Goal: Task Accomplishment & Management: Use online tool/utility

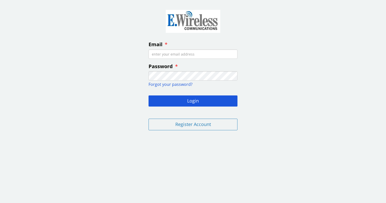
click at [229, 54] on input "Email" at bounding box center [193, 54] width 89 height 9
type input "[PERSON_NAME][EMAIL_ADDRESS][PERSON_NAME][PERSON_NAME][DOMAIN_NAME]"
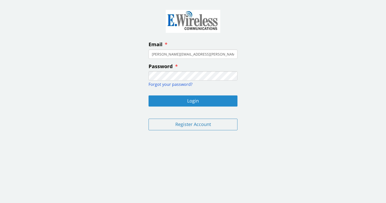
click at [192, 100] on button "Login" at bounding box center [193, 101] width 89 height 11
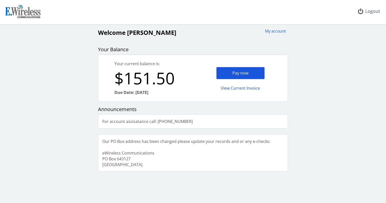
click at [248, 73] on div "Pay now" at bounding box center [241, 73] width 49 height 12
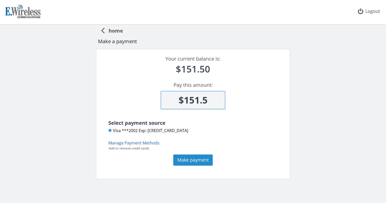
click at [196, 158] on button "Make payment" at bounding box center [193, 160] width 39 height 11
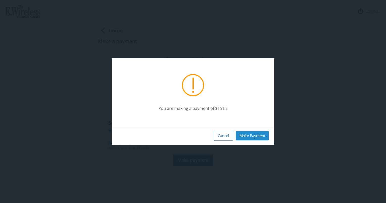
click at [252, 135] on button "Make Payment" at bounding box center [252, 135] width 33 height 9
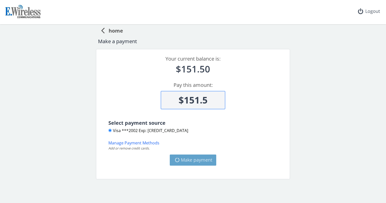
type input "$0"
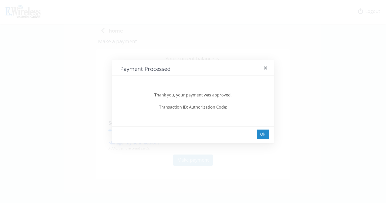
click at [260, 136] on div "Ok" at bounding box center [263, 134] width 12 height 9
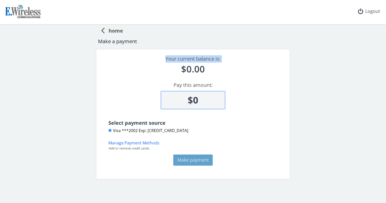
drag, startPoint x: 157, startPoint y: 68, endPoint x: 314, endPoint y: 57, distance: 157.7
click at [314, 57] on div "home Make a payment Your current balance is: $0.00 Pay this amount: $0 Select p…" at bounding box center [193, 101] width 382 height 155
drag, startPoint x: 314, startPoint y: 57, endPoint x: 370, endPoint y: 11, distance: 72.3
click at [370, 11] on div "Logout" at bounding box center [369, 11] width 30 height 23
